Goal: Browse casually

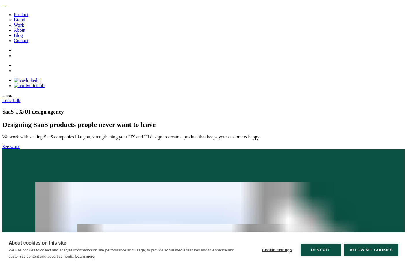
click at [21, 22] on link "Brand" at bounding box center [19, 19] width 11 height 5
click at [27, 17] on link "Product" at bounding box center [21, 14] width 14 height 5
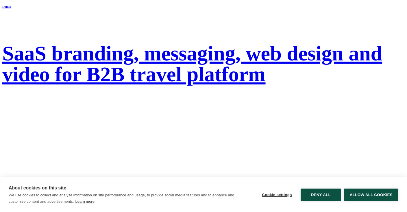
scroll to position [801, 0]
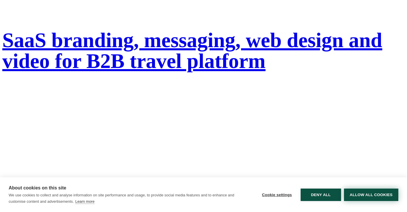
click at [356, 195] on button "Allow all cookies" at bounding box center [371, 194] width 54 height 12
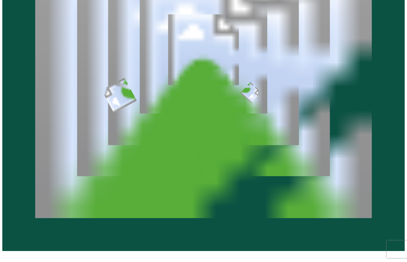
scroll to position [290, 0]
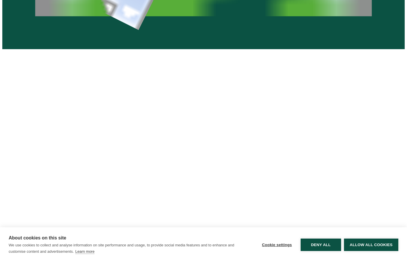
scroll to position [489, 0]
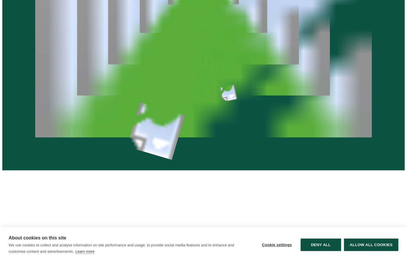
scroll to position [381, 0]
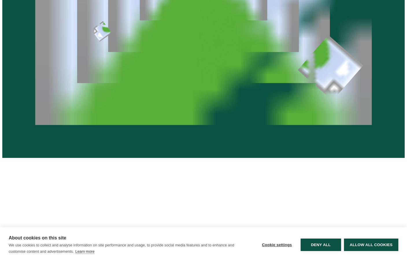
scroll to position [397, 0]
